Goal: Task Accomplishment & Management: Manage account settings

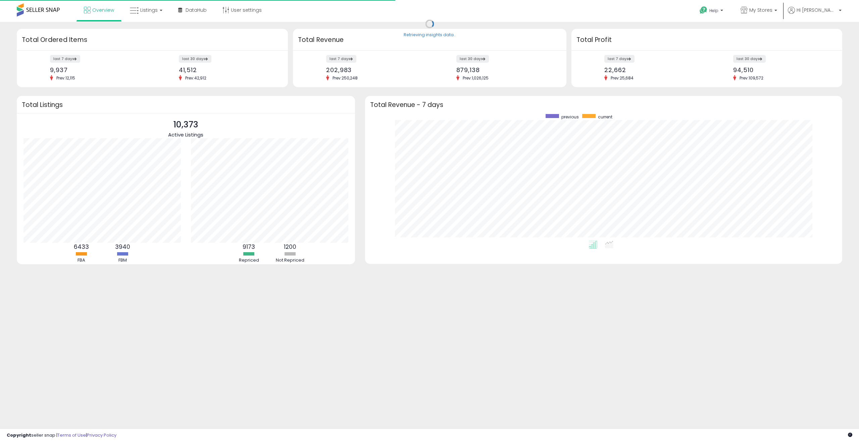
scroll to position [127, 464]
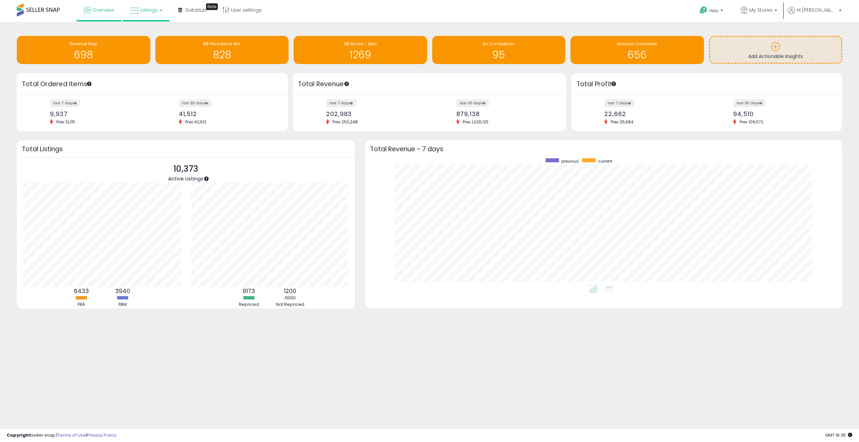
click at [139, 8] on link "Listings" at bounding box center [146, 10] width 43 height 20
click at [144, 31] on icon at bounding box center [151, 33] width 29 height 9
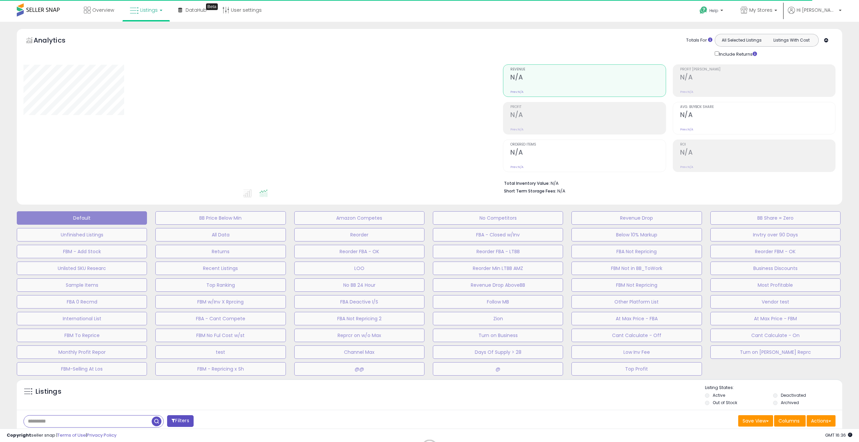
drag, startPoint x: 107, startPoint y: 420, endPoint x: 102, endPoint y: 421, distance: 5.7
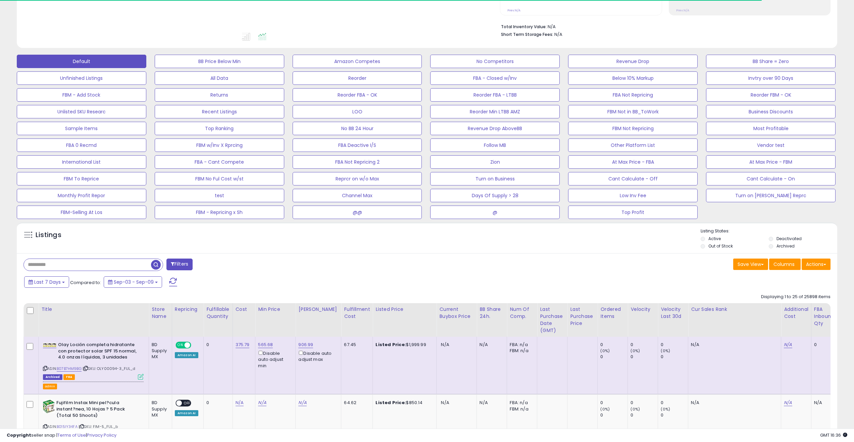
scroll to position [185, 0]
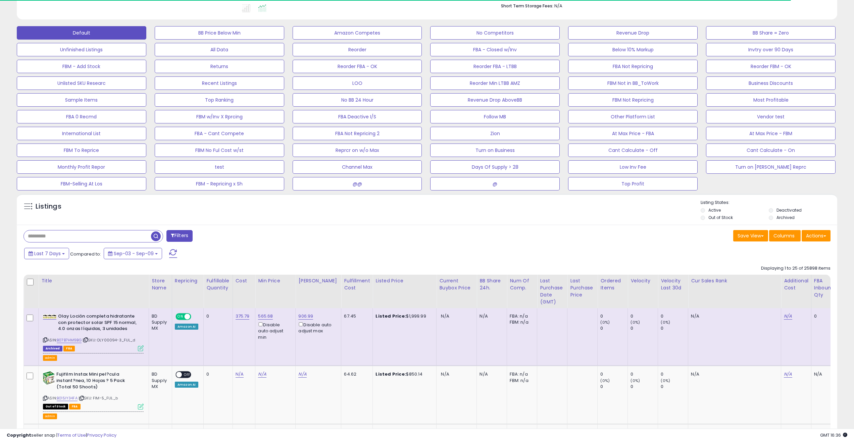
click at [89, 239] on input "text" at bounding box center [87, 236] width 127 height 12
paste input "**********"
type input "**********"
click at [234, 237] on span "button" at bounding box center [235, 236] width 10 height 10
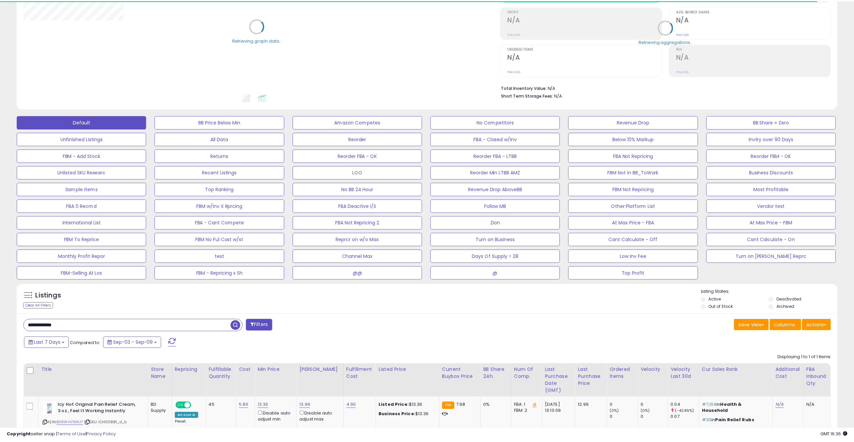
scroll to position [155, 0]
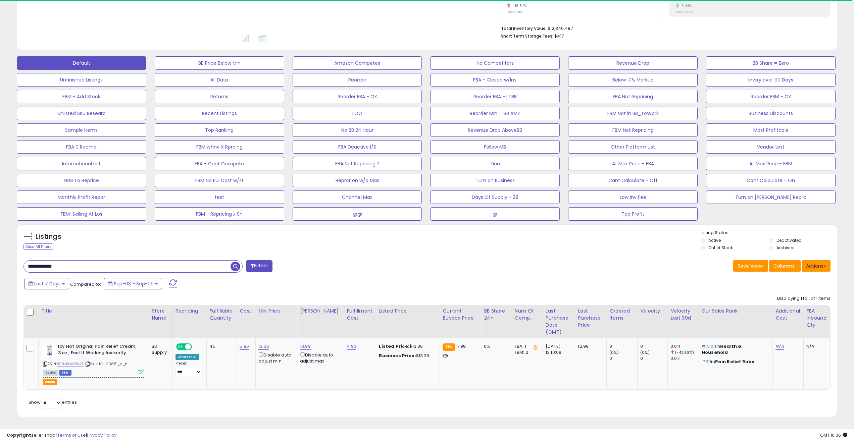
click at [814, 267] on button "Actions" at bounding box center [815, 265] width 29 height 11
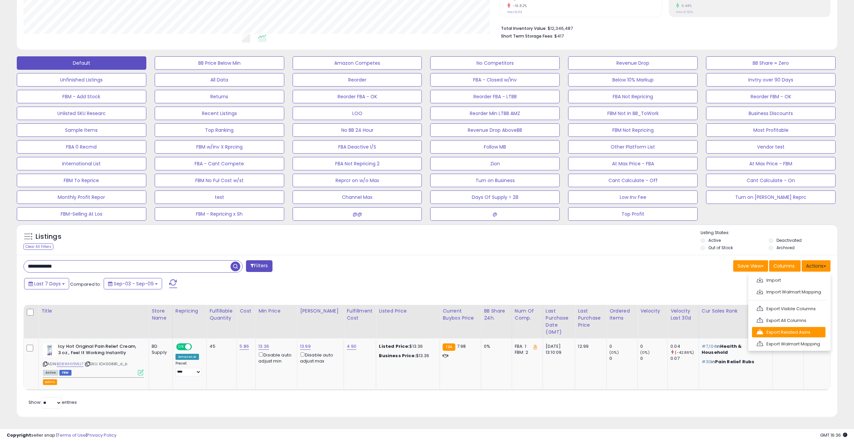
scroll to position [138, 477]
click at [805, 322] on link "Export All Columns" at bounding box center [788, 320] width 73 height 10
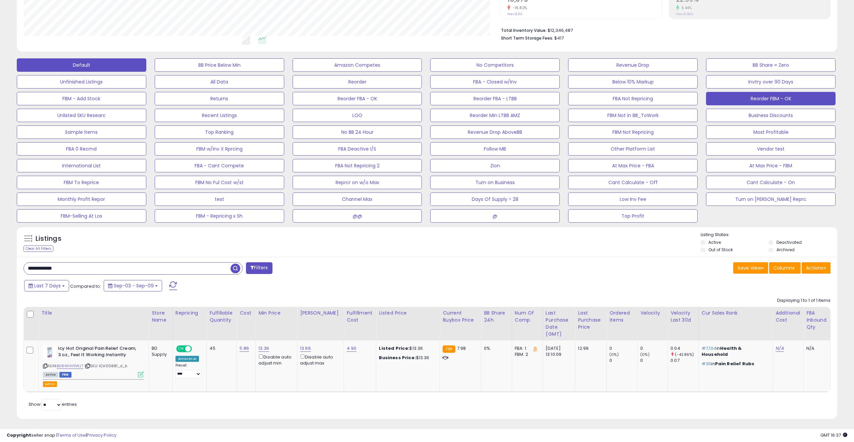
scroll to position [155, 0]
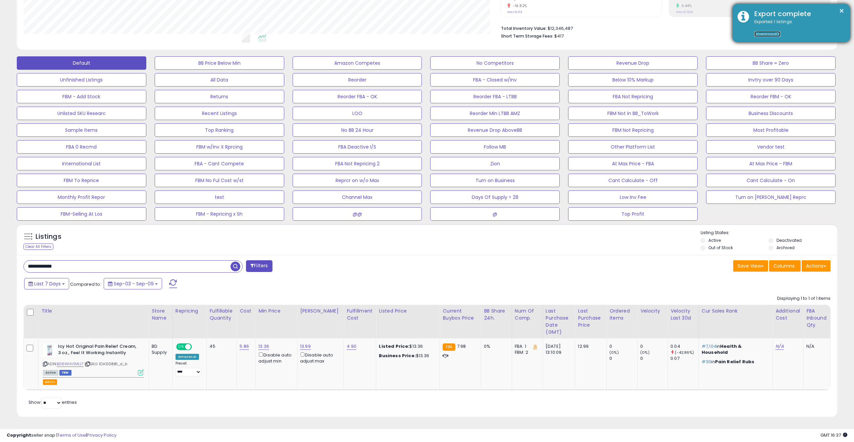
click at [760, 35] on link "Download" at bounding box center [767, 34] width 26 height 6
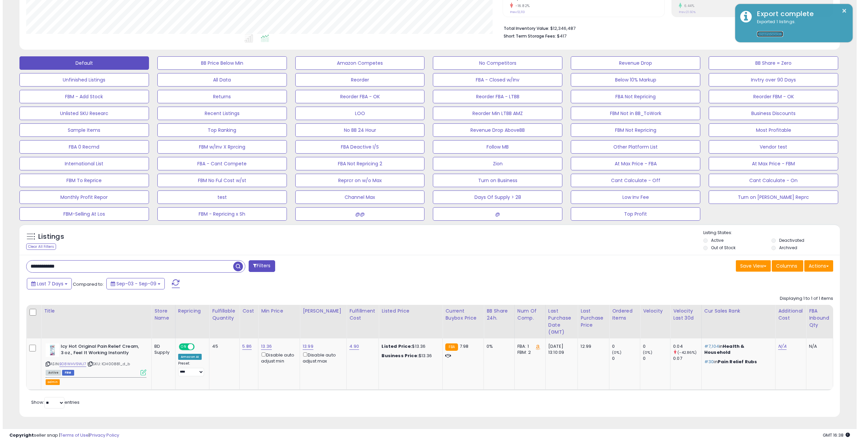
scroll to position [138, 477]
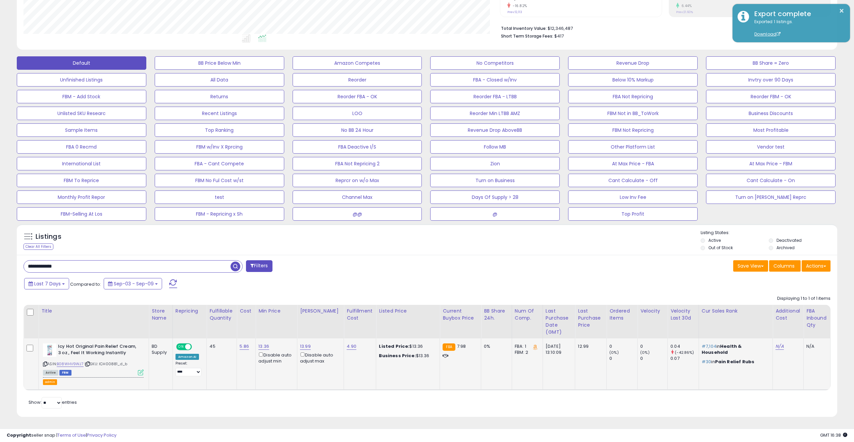
click at [140, 374] on icon at bounding box center [141, 373] width 6 height 6
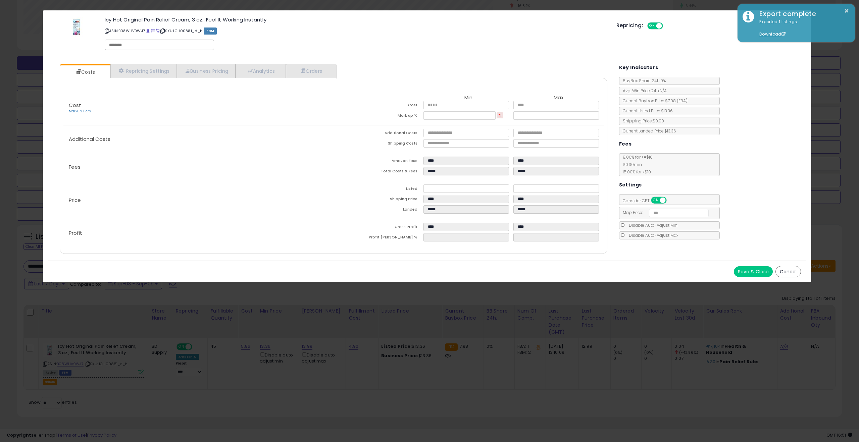
scroll to position [138, 479]
click at [844, 11] on button "×" at bounding box center [846, 11] width 5 height 8
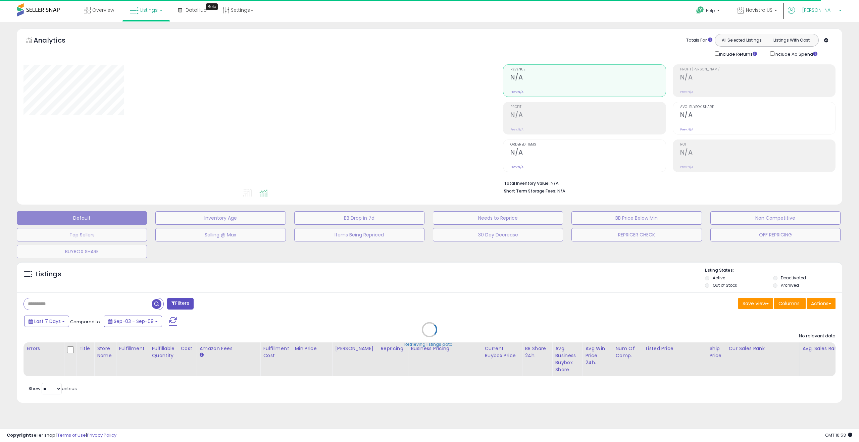
click at [836, 12] on span "Hi Ali" at bounding box center [816, 10] width 40 height 7
click at [807, 70] on link "Stop impersonating" at bounding box center [813, 71] width 44 height 6
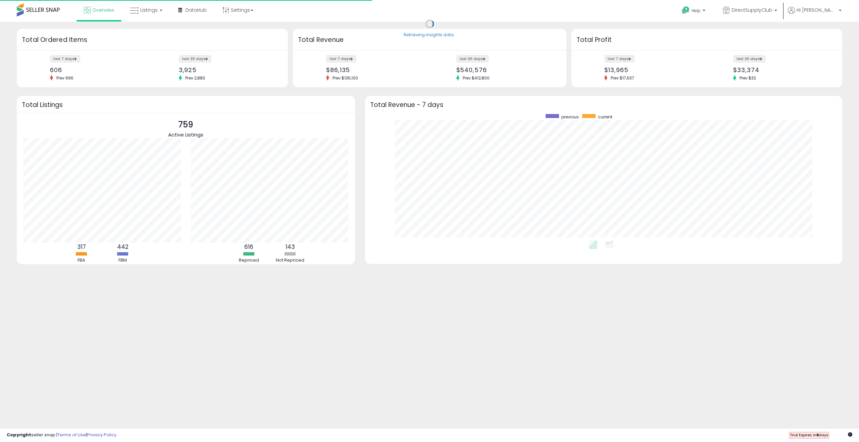
scroll to position [127, 464]
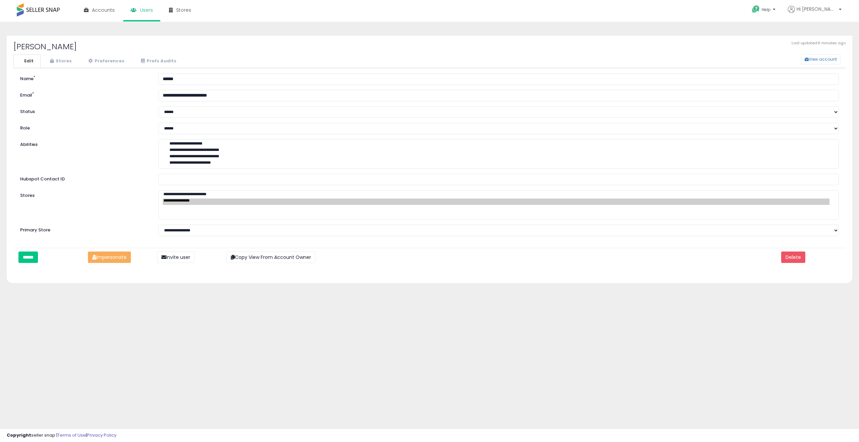
select select "**"
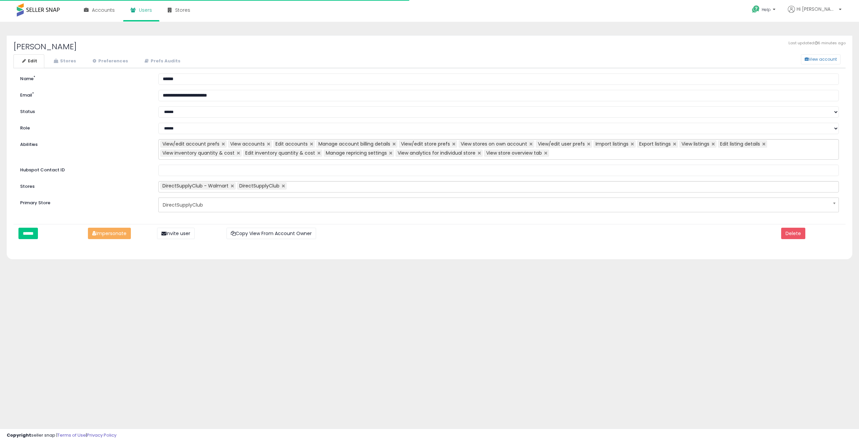
select select "**"
click at [68, 60] on link "Stores" at bounding box center [64, 61] width 38 height 14
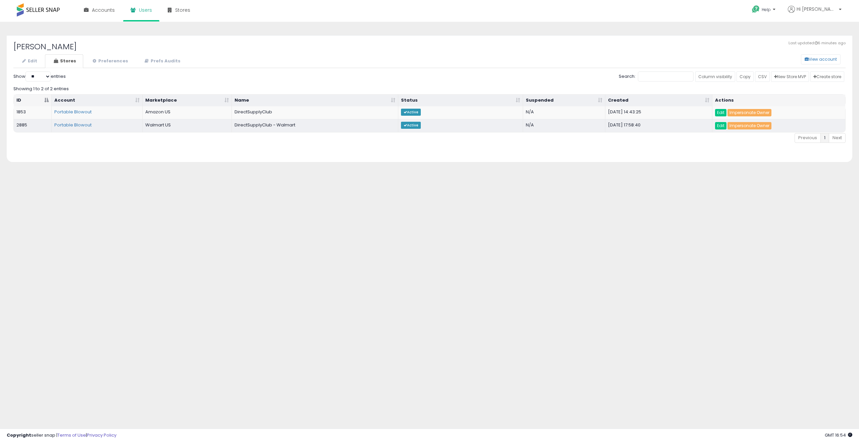
click at [384, 157] on div "Last updated: 6 minutes ago [PERSON_NAME] View account Edit Stores Preferences …" at bounding box center [429, 98] width 845 height 127
drag, startPoint x: 95, startPoint y: 126, endPoint x: 54, endPoint y: 126, distance: 40.6
click at [53, 126] on td "Portable Blowout" at bounding box center [97, 125] width 91 height 13
copy link "Portable Blowout"
click at [841, 10] on b at bounding box center [840, 11] width 3 height 5
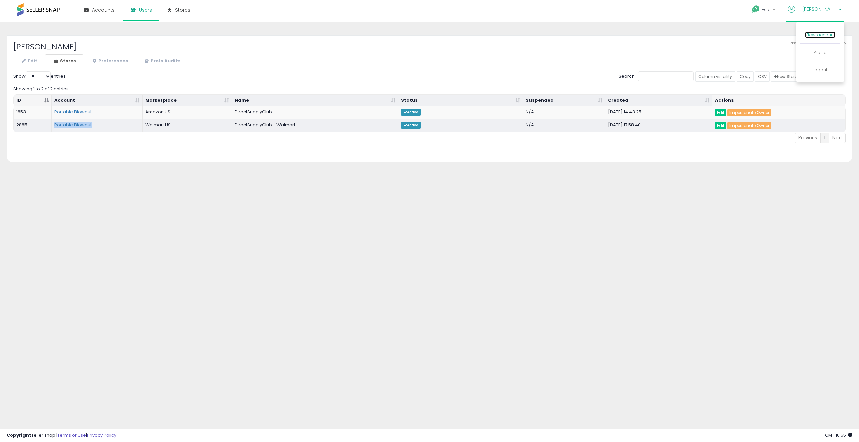
click at [823, 37] on link "View account" at bounding box center [820, 35] width 30 height 6
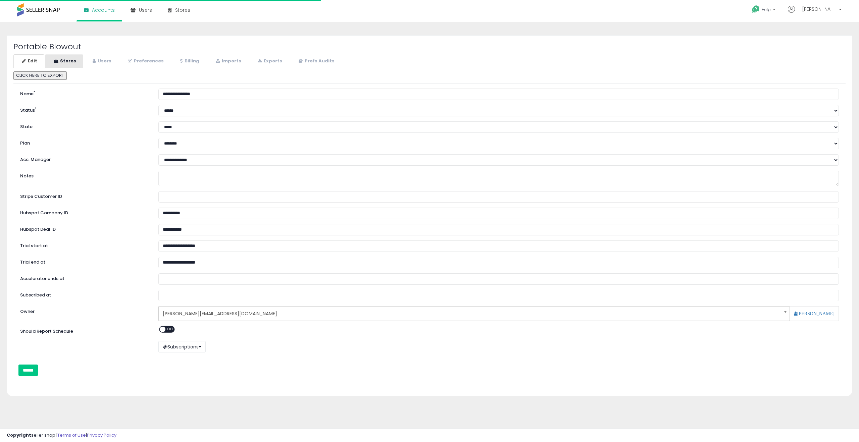
select select "**"
click at [61, 60] on link "Stores" at bounding box center [64, 61] width 38 height 14
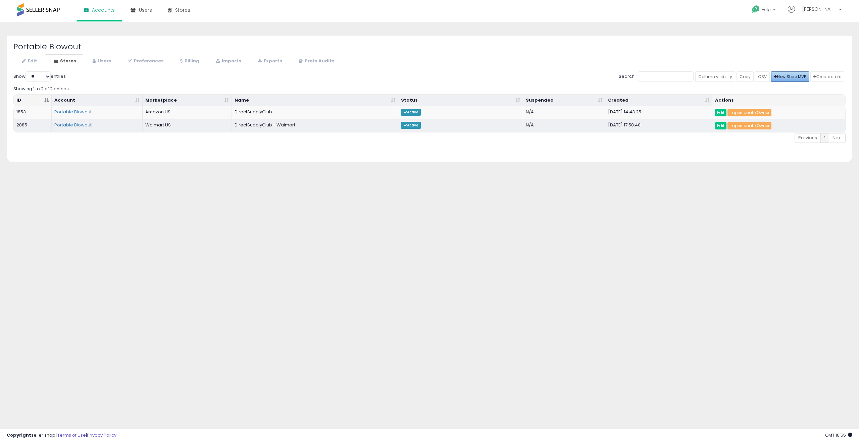
click at [795, 77] on span "New Store MVP" at bounding box center [790, 77] width 32 height 6
